Goal: Task Accomplishment & Management: Manage account settings

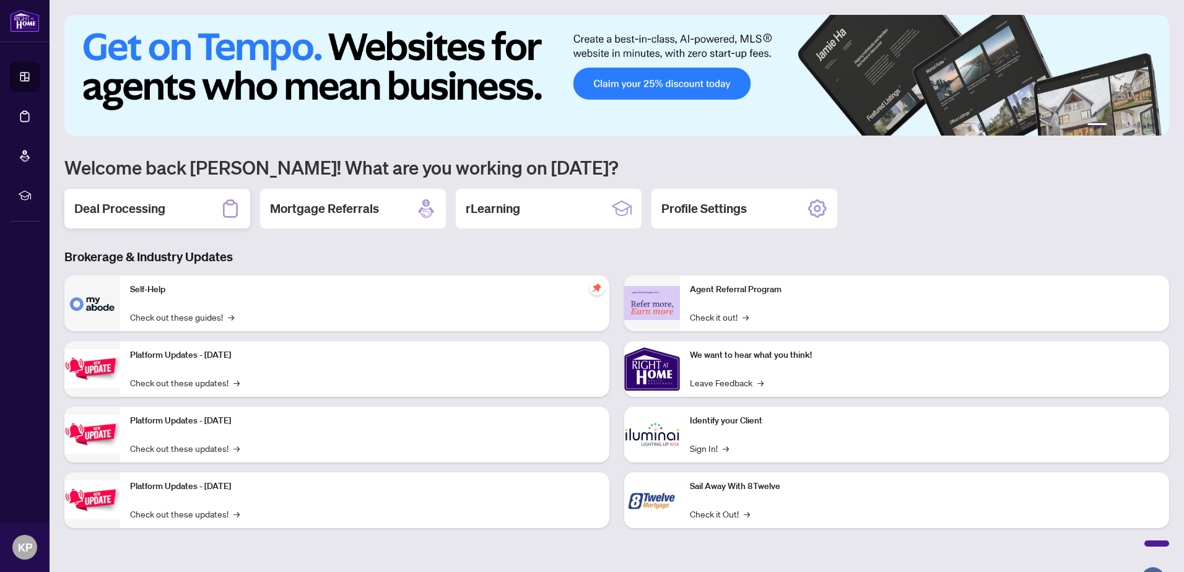
click at [112, 200] on h2 "Deal Processing" at bounding box center [119, 208] width 91 height 17
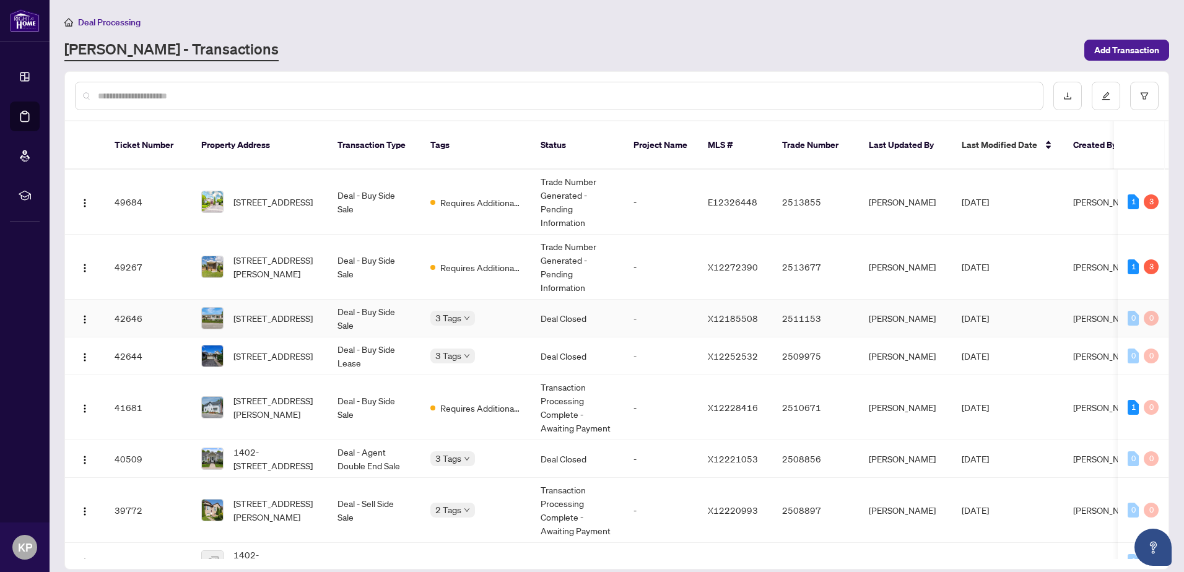
click at [368, 301] on td "Deal - Buy Side Sale" at bounding box center [374, 319] width 93 height 38
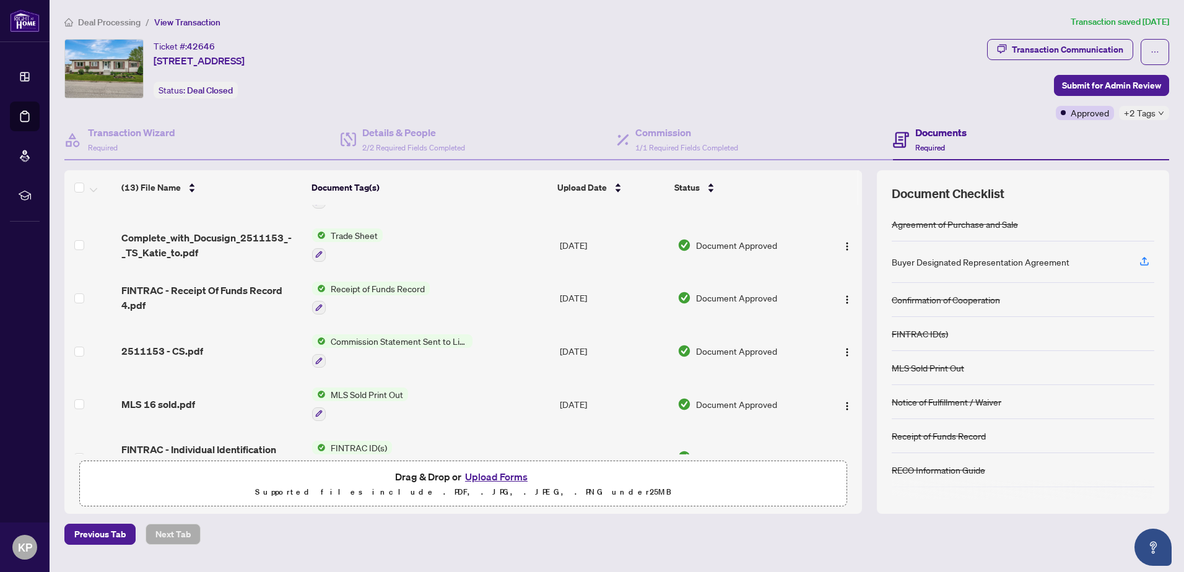
scroll to position [8, 0]
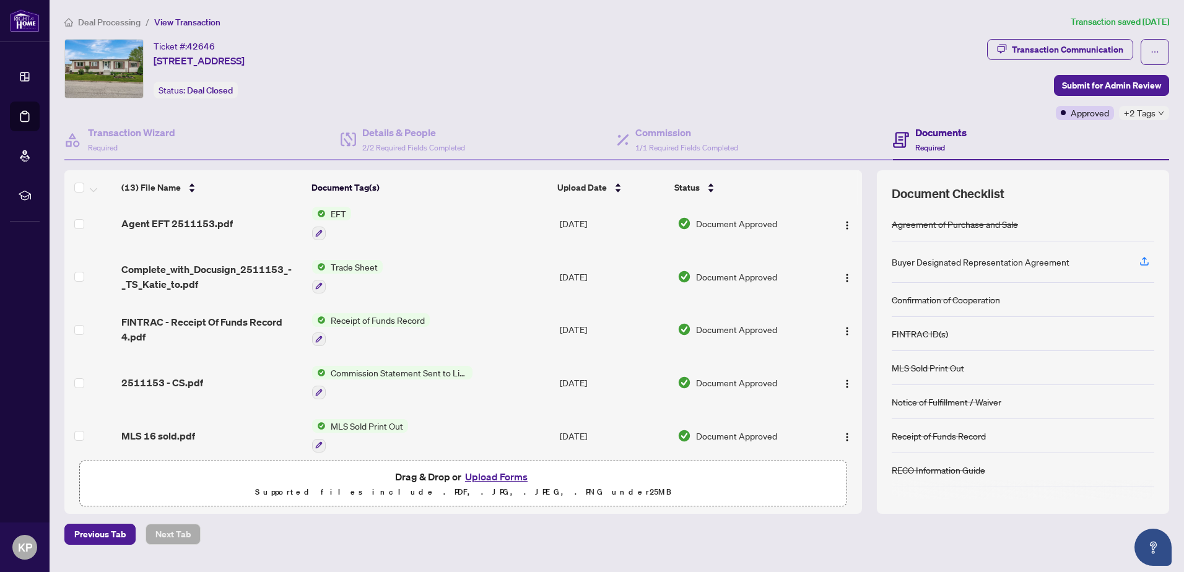
click at [357, 318] on span "Receipt of Funds Record" at bounding box center [378, 320] width 104 height 14
click at [219, 316] on span "FINTRAC - Receipt Of Funds Record 4.pdf" at bounding box center [211, 330] width 181 height 30
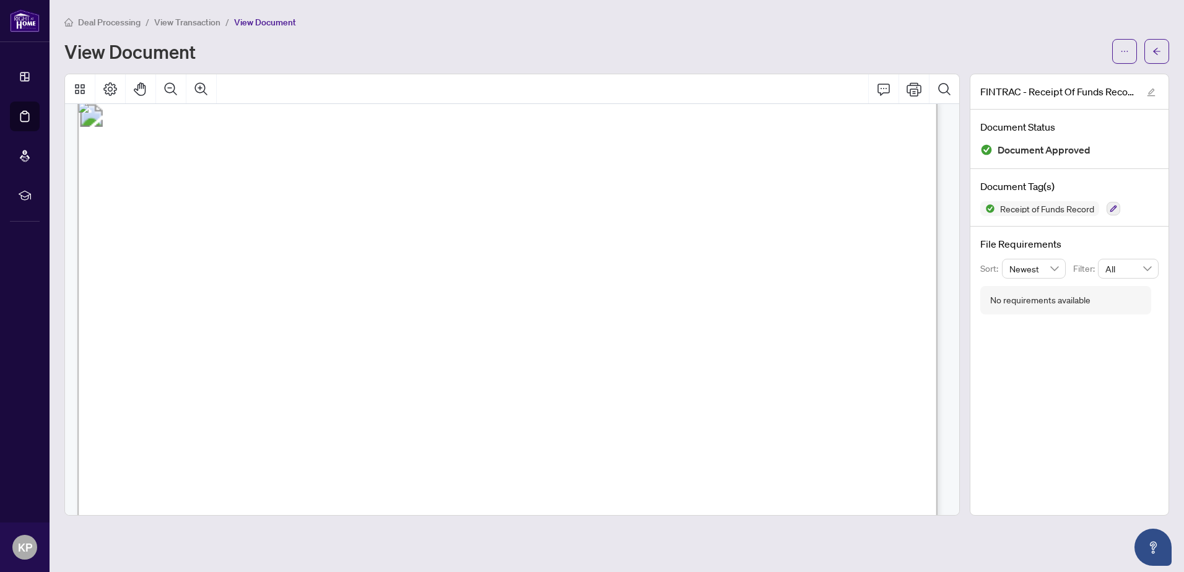
scroll to position [1, 0]
click at [88, 15] on li "Deal Processing" at bounding box center [102, 22] width 76 height 14
click at [95, 28] on li "Deal Processing" at bounding box center [102, 22] width 76 height 14
click at [108, 15] on li "Deal Processing" at bounding box center [102, 22] width 76 height 14
click at [115, 25] on span "Deal Processing" at bounding box center [109, 22] width 63 height 11
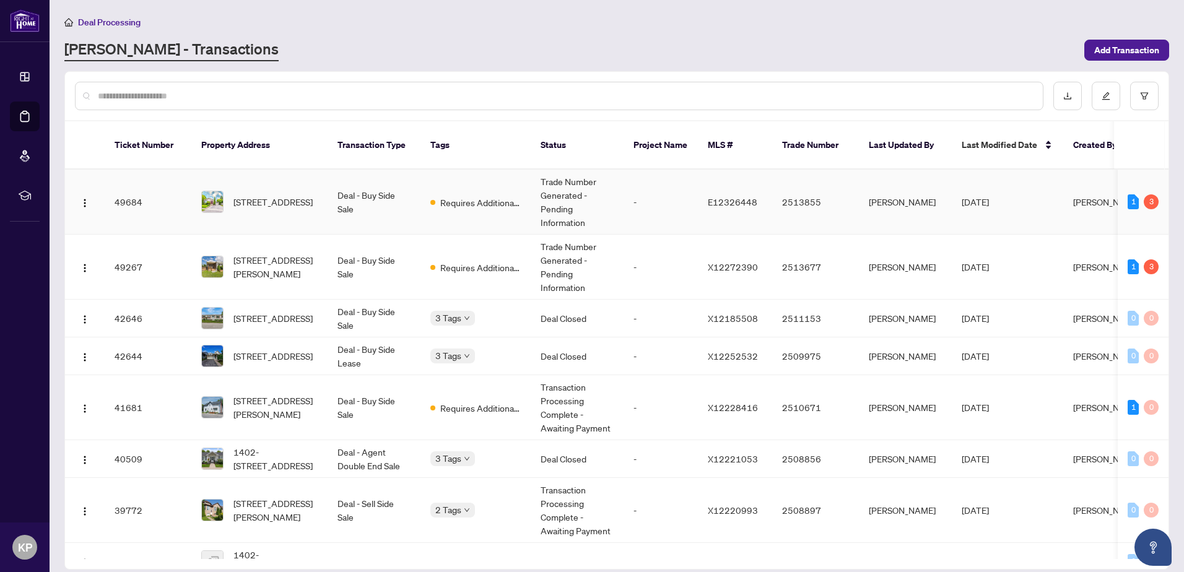
click at [438, 210] on td "Requires Additional Docs" at bounding box center [475, 202] width 110 height 65
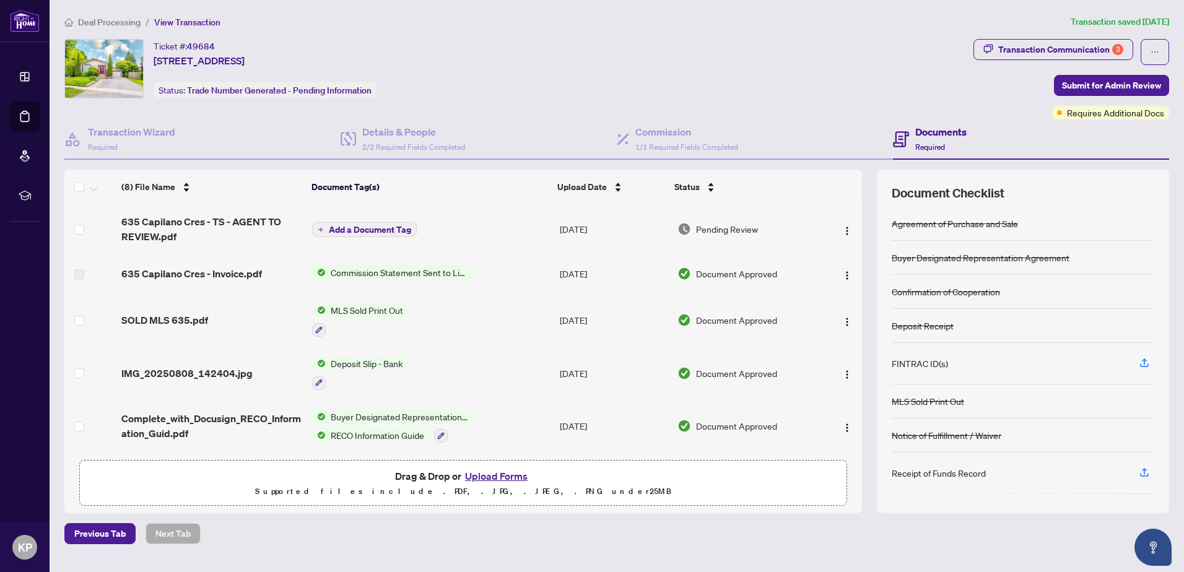
click at [503, 470] on button "Upload Forms" at bounding box center [496, 476] width 70 height 16
